Goal: Task Accomplishment & Management: Manage account settings

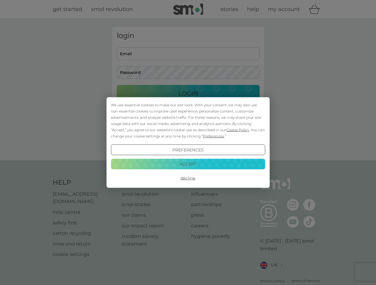
click at [238, 130] on span "Cookie Policy" at bounding box center [237, 130] width 23 height 4
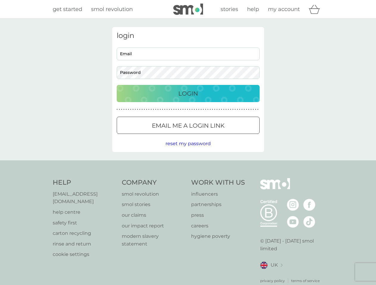
click at [213, 136] on div "login Email Password Login ● ● ● ● ● ● ● ● ● ● ● ● ● ● ● ● ● ● ● ● ● ● ● ● ● ● …" at bounding box center [188, 89] width 152 height 125
click at [188, 150] on div "login Email Password Login ● ● ● ● ● ● ● ● ● ● ● ● ● ● ● ● ● ● ● ● ● ● ● ● ● ● …" at bounding box center [188, 89] width 152 height 125
click at [188, 178] on div "Help [EMAIL_ADDRESS][DOMAIN_NAME] help centre safety first carton recycling rin…" at bounding box center [188, 231] width 271 height 106
click at [188, 164] on div "Help [EMAIL_ADDRESS][DOMAIN_NAME] help centre safety first carton recycling rin…" at bounding box center [188, 231] width 376 height 141
